Goal: Transaction & Acquisition: Register for event/course

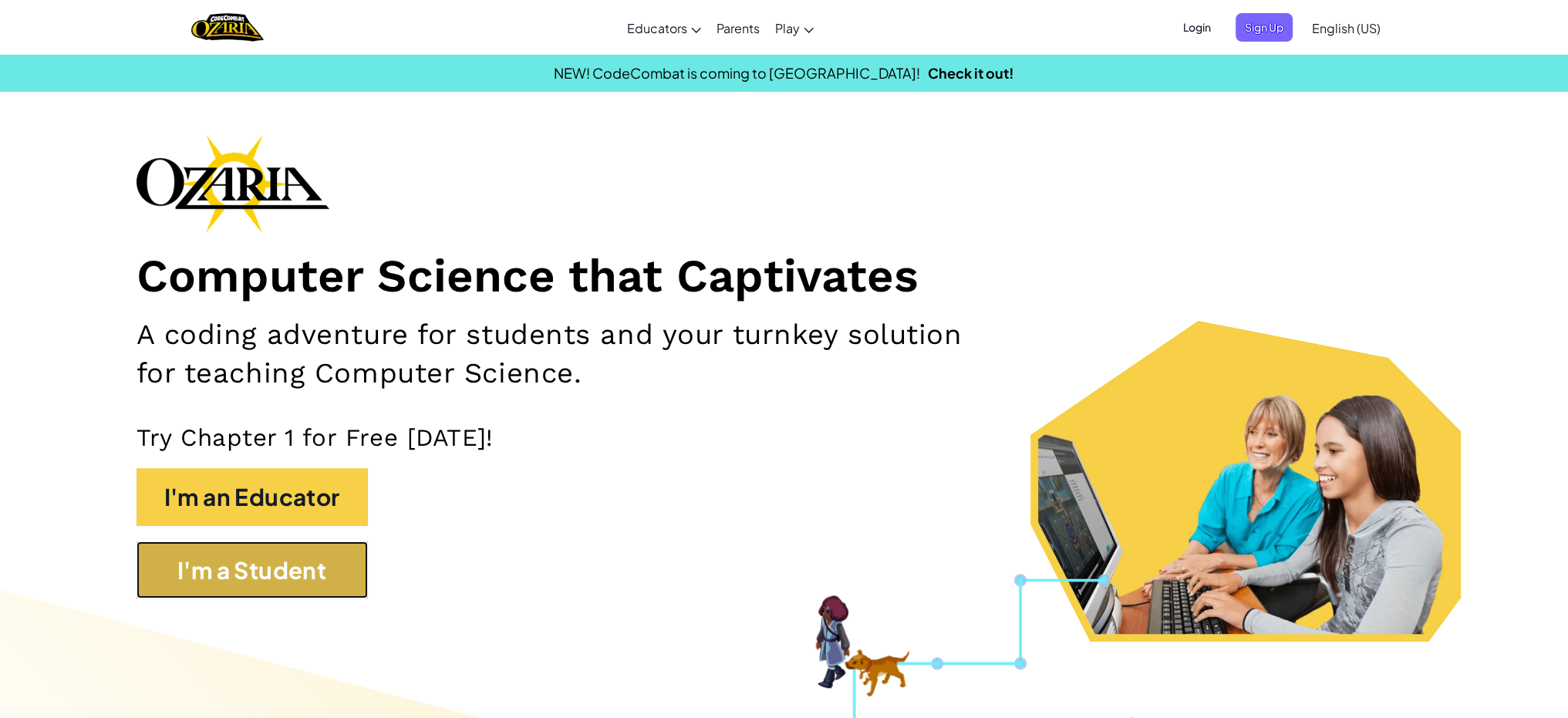
click at [357, 554] on button "I'm a Student" at bounding box center [252, 571] width 231 height 58
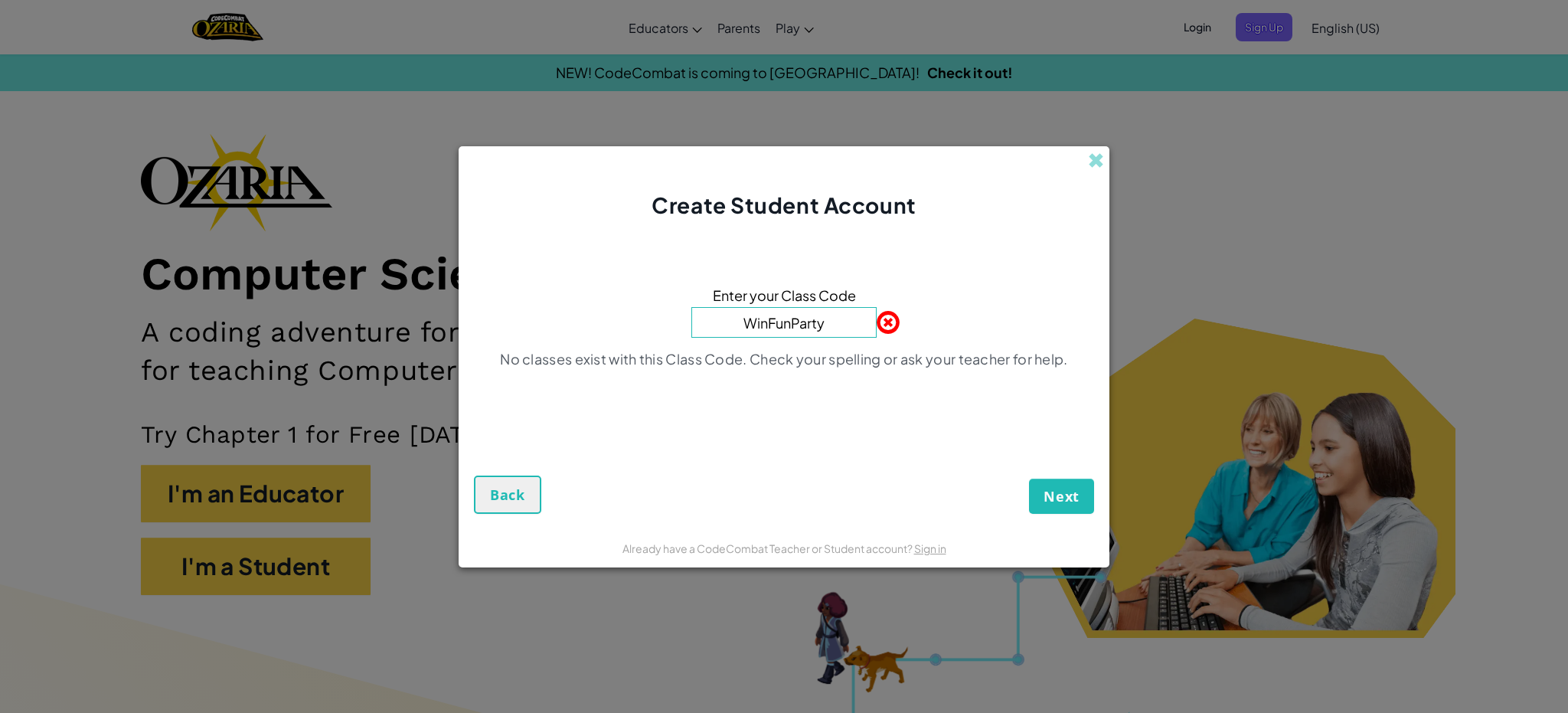
click at [1069, 514] on form "Enter your Class Code WinFunParty No classes exist with this Class Code. Check …" at bounding box center [784, 374] width 651 height 308
drag, startPoint x: 823, startPoint y: 315, endPoint x: 825, endPoint y: 355, distance: 40.0
click at [823, 318] on input "WinFunParty" at bounding box center [784, 323] width 185 height 30
type input "W"
type input "FunWinParty"
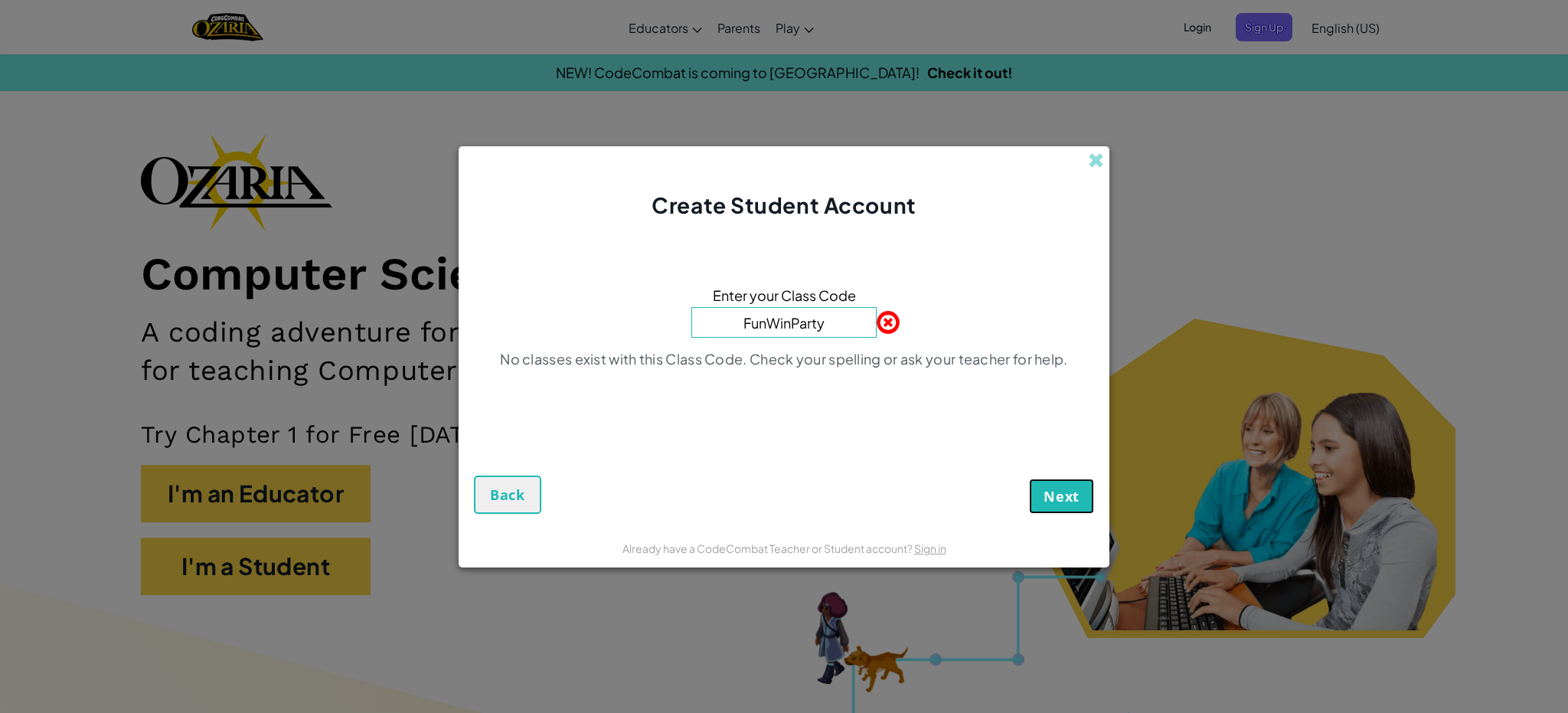
click at [1048, 493] on span "Next" at bounding box center [1061, 496] width 36 height 18
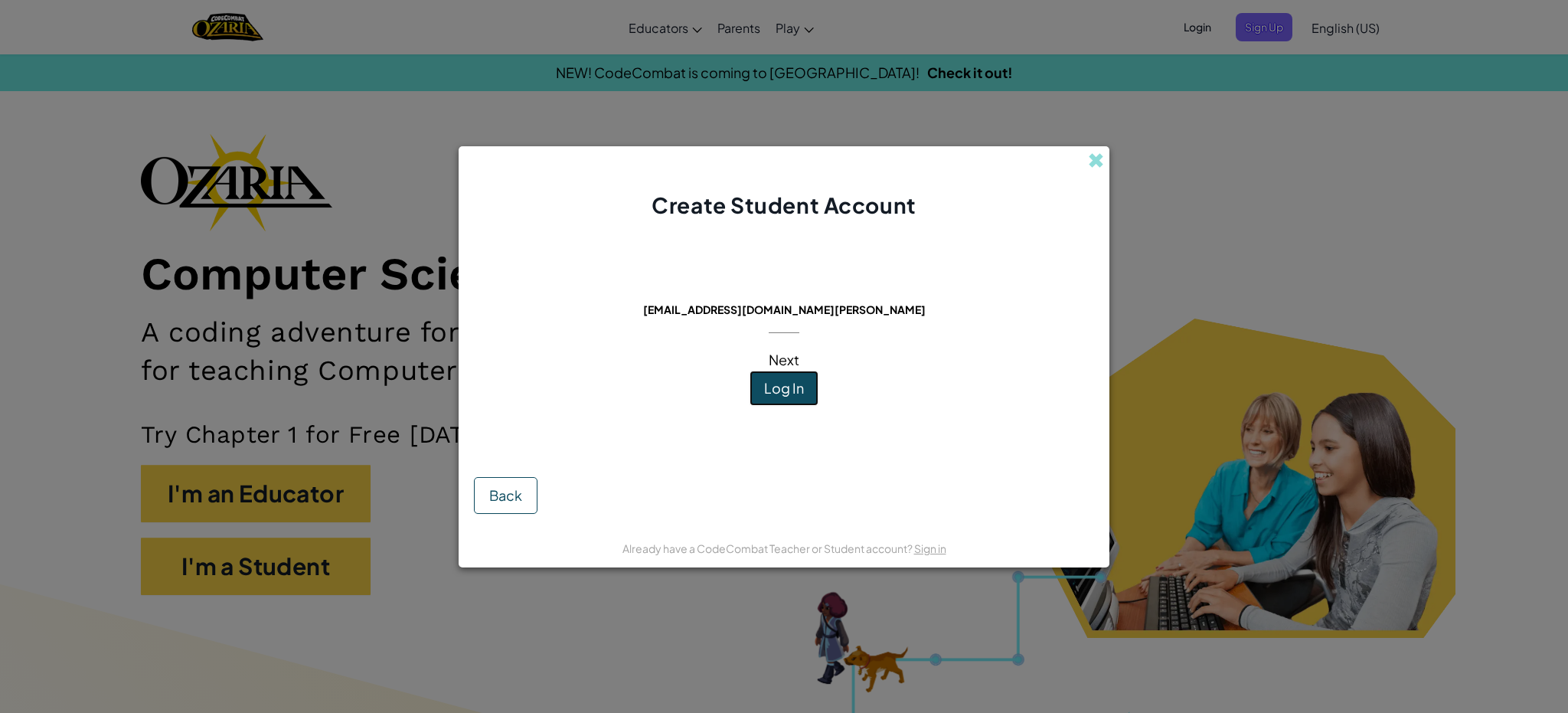
click at [795, 398] on button "Log In" at bounding box center [784, 388] width 69 height 35
